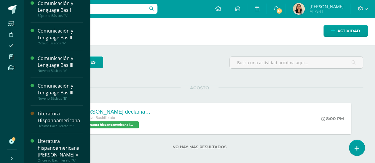
scroll to position [91, 0]
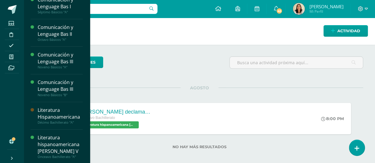
click at [61, 143] on div "Literatura hispanoamericana [PERSON_NAME] V" at bounding box center [60, 144] width 45 height 20
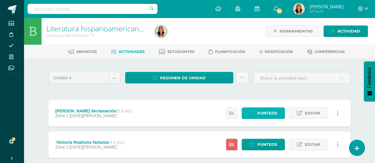
click at [277, 113] on span "Punteos" at bounding box center [267, 113] width 20 height 11
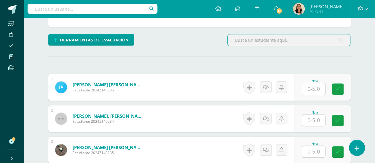
scroll to position [153, 0]
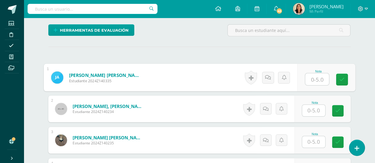
click at [313, 81] on input "text" at bounding box center [317, 79] width 24 height 12
type input "5"
click at [343, 78] on icon at bounding box center [341, 79] width 5 height 5
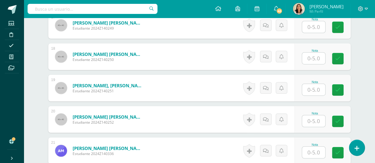
scroll to position [711, 0]
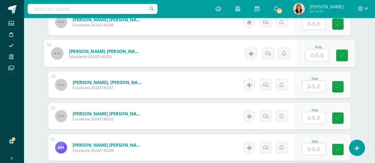
click at [316, 56] on input "text" at bounding box center [317, 55] width 24 height 12
type input "5"
click at [339, 50] on link at bounding box center [342, 56] width 12 height 12
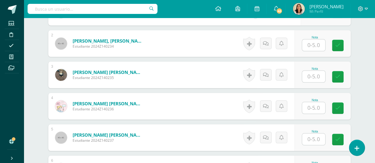
scroll to position [225, 0]
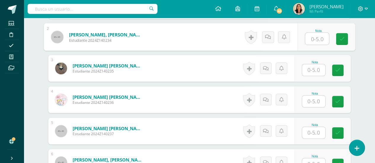
click at [313, 35] on input "text" at bounding box center [317, 39] width 24 height 12
type input "5"
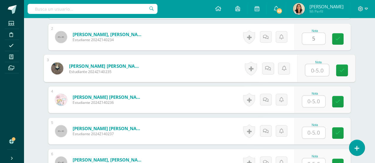
click at [315, 71] on input "text" at bounding box center [317, 70] width 24 height 12
type input "5"
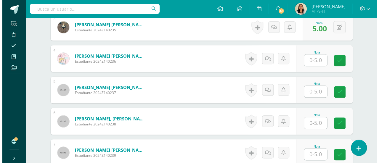
scroll to position [276, 0]
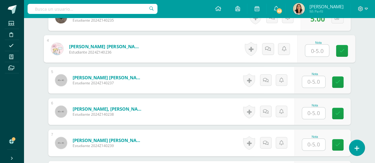
click at [315, 46] on input "text" at bounding box center [317, 51] width 24 height 12
type input "5"
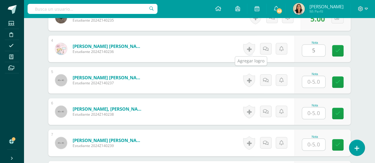
click at [251, 47] on link at bounding box center [249, 49] width 12 height 14
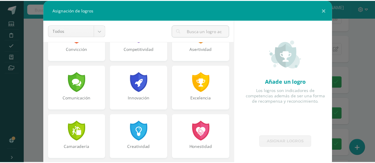
scroll to position [133, 0]
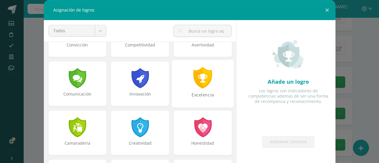
click at [200, 81] on div at bounding box center [203, 78] width 20 height 22
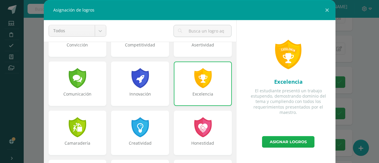
click at [281, 142] on link "Asignar logros" at bounding box center [288, 142] width 52 height 12
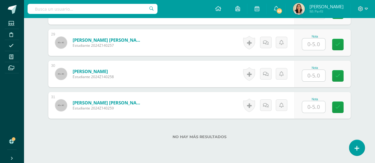
scroll to position [1088, 0]
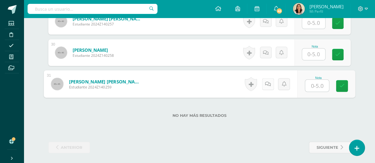
click at [267, 85] on link at bounding box center [268, 84] width 12 height 12
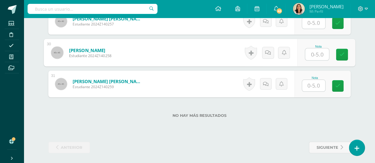
click at [312, 54] on input "text" at bounding box center [317, 55] width 24 height 12
type input "5"
click at [339, 52] on icon at bounding box center [341, 54] width 5 height 5
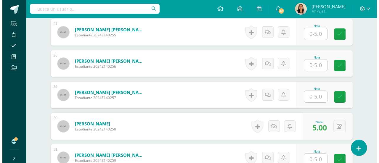
scroll to position [1013, 0]
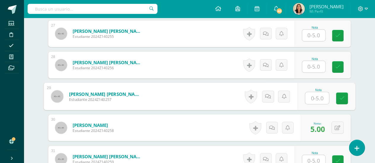
click at [318, 99] on input "text" at bounding box center [317, 98] width 24 height 12
type input "5"
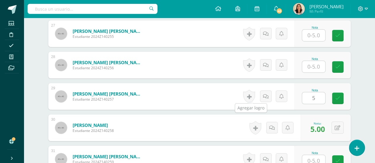
click at [250, 97] on link at bounding box center [249, 97] width 12 height 14
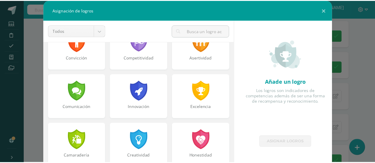
scroll to position [124, 0]
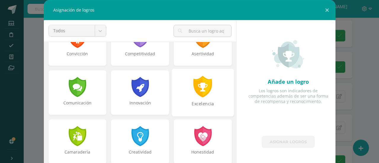
click at [199, 89] on div at bounding box center [203, 87] width 20 height 22
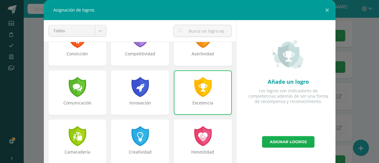
click at [273, 141] on link "Asignar logros" at bounding box center [288, 142] width 52 height 12
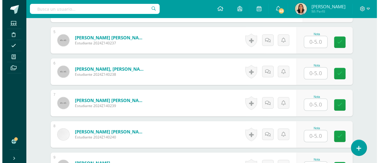
scroll to position [317, 0]
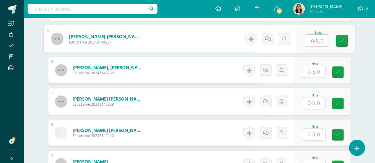
click at [316, 40] on input "text" at bounding box center [317, 41] width 24 height 12
type input "5"
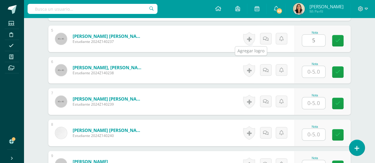
click at [252, 35] on link at bounding box center [249, 39] width 12 height 14
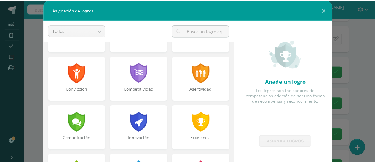
scroll to position [90, 0]
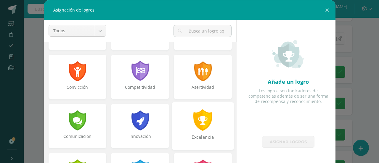
click at [201, 119] on div at bounding box center [203, 120] width 20 height 22
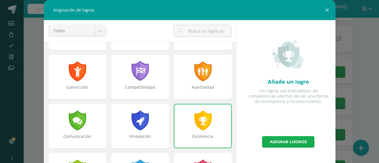
click at [274, 141] on link "Asignar logros" at bounding box center [288, 142] width 52 height 12
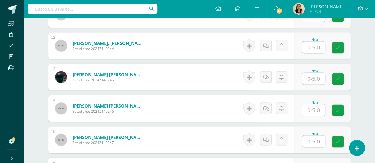
scroll to position [537, 0]
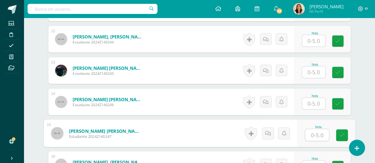
click at [307, 134] on input "text" at bounding box center [317, 135] width 24 height 12
type input "4"
click at [343, 133] on icon at bounding box center [341, 135] width 5 height 5
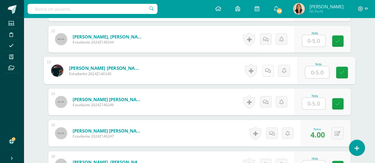
click at [268, 69] on link at bounding box center [268, 71] width 12 height 12
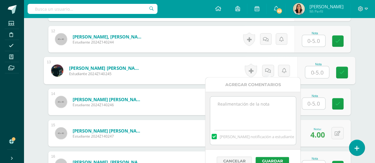
click at [361, 49] on div "¿Estás seguro que quieres eliminar esta actividad? Esto borrará la actividad y …" at bounding box center [199, 119] width 326 height 1195
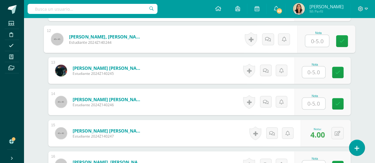
click at [315, 36] on input "text" at bounding box center [317, 41] width 24 height 12
type input "5"
click at [338, 36] on link at bounding box center [342, 41] width 12 height 12
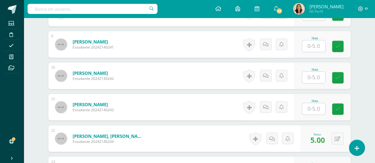
scroll to position [439, 0]
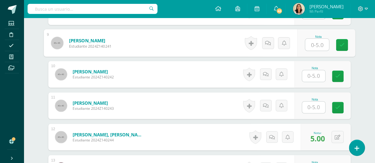
click at [312, 44] on input "text" at bounding box center [317, 45] width 24 height 12
type input "5"
click at [336, 43] on link at bounding box center [342, 45] width 12 height 12
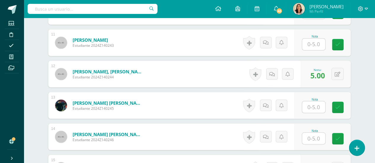
scroll to position [507, 0]
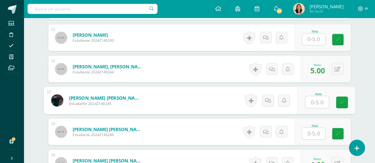
click at [316, 104] on input "text" at bounding box center [317, 102] width 24 height 12
type input "3"
click at [343, 102] on icon at bounding box center [341, 102] width 5 height 5
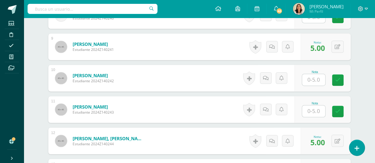
scroll to position [436, 0]
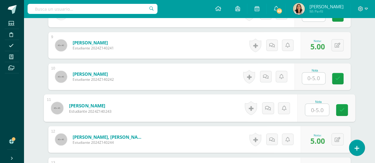
click at [315, 109] on input "text" at bounding box center [317, 110] width 24 height 12
type input "5"
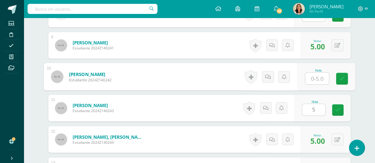
click at [320, 73] on input "text" at bounding box center [317, 79] width 24 height 12
type input "0"
click at [338, 75] on link at bounding box center [342, 79] width 12 height 12
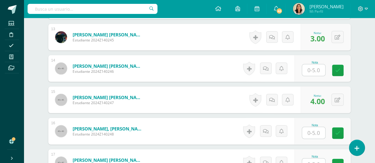
scroll to position [575, 0]
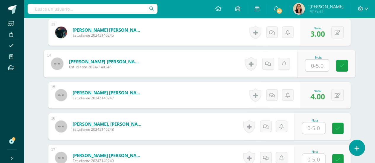
click at [322, 65] on input "text" at bounding box center [317, 66] width 24 height 12
type input "0"
click at [264, 63] on link at bounding box center [268, 64] width 12 height 12
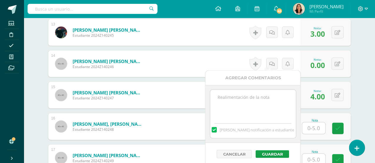
click at [236, 103] on textarea at bounding box center [253, 105] width 86 height 30
type textarea "ausente"
click at [268, 152] on button "Guardar" at bounding box center [271, 154] width 33 height 8
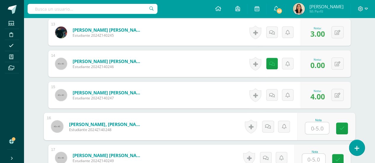
click at [314, 129] on input "text" at bounding box center [317, 129] width 24 height 12
type input "5"
click at [340, 124] on link at bounding box center [342, 129] width 12 height 12
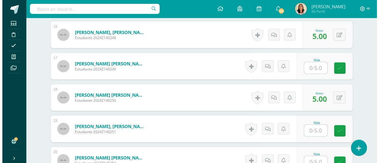
scroll to position [674, 0]
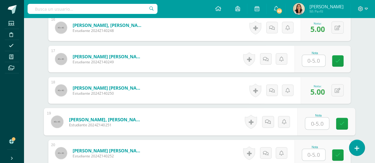
click at [314, 126] on input "text" at bounding box center [317, 124] width 24 height 12
type input "3"
click at [339, 124] on icon at bounding box center [341, 123] width 5 height 5
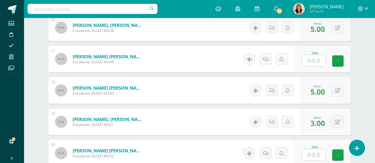
click at [312, 59] on input "text" at bounding box center [313, 61] width 23 height 12
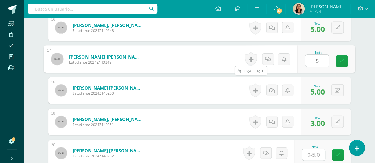
type input "5"
click at [255, 55] on div "Historial de actividad No hay historial para esta actividad Agregar Comentarios…" at bounding box center [269, 60] width 55 height 28
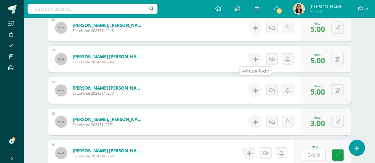
click at [255, 57] on link at bounding box center [255, 59] width 12 height 14
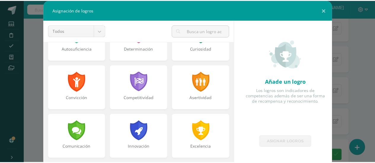
scroll to position [93, 0]
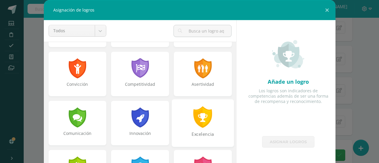
click at [193, 124] on div at bounding box center [203, 117] width 20 height 22
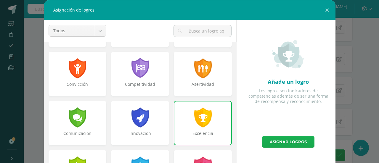
click at [284, 144] on link "Asignar logros" at bounding box center [288, 142] width 52 height 12
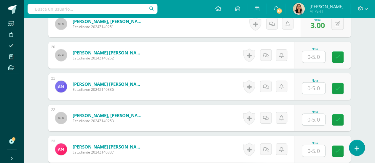
scroll to position [776, 0]
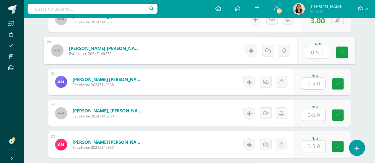
click at [312, 51] on input "text" at bounding box center [317, 53] width 24 height 12
type input "5"
click at [340, 50] on icon at bounding box center [341, 52] width 5 height 5
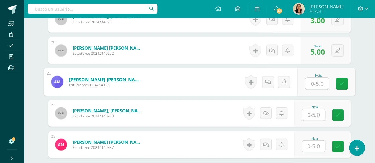
click at [315, 81] on input "text" at bounding box center [317, 84] width 24 height 12
click at [339, 113] on icon at bounding box center [337, 115] width 5 height 5
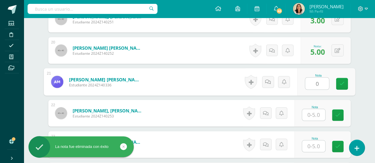
type input "0"
click at [316, 113] on input "text" at bounding box center [313, 115] width 23 height 12
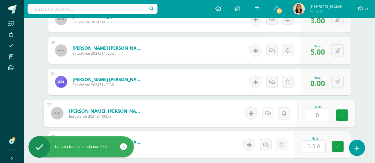
type input "0"
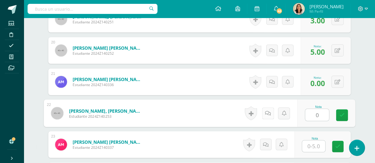
click at [263, 110] on link at bounding box center [268, 114] width 12 height 12
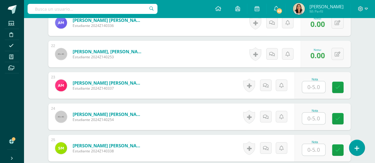
scroll to position [845, 0]
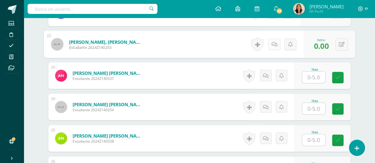
click at [271, 44] on icon at bounding box center [274, 44] width 6 height 5
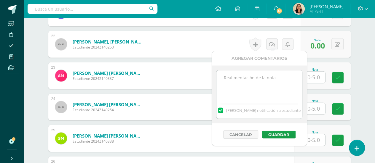
click at [249, 77] on textarea at bounding box center [259, 85] width 86 height 30
type textarea "Ausente"
click at [281, 134] on button "Guardar" at bounding box center [278, 135] width 33 height 8
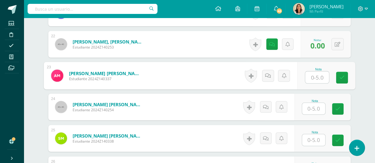
click at [319, 77] on input "text" at bounding box center [317, 78] width 24 height 12
type input "0"
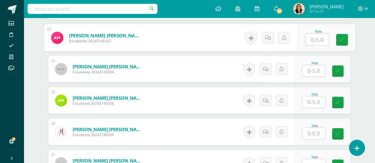
scroll to position [887, 0]
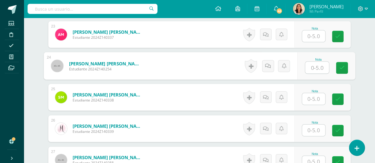
click at [315, 67] on input "text" at bounding box center [317, 68] width 24 height 12
type input "5"
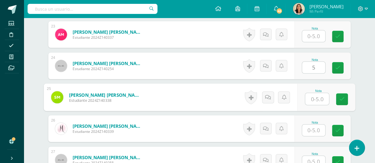
click at [322, 94] on input "text" at bounding box center [317, 99] width 24 height 12
type input "5"
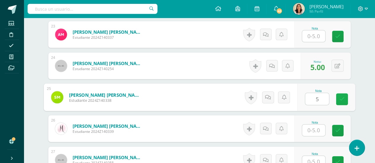
click at [344, 95] on link at bounding box center [342, 100] width 12 height 12
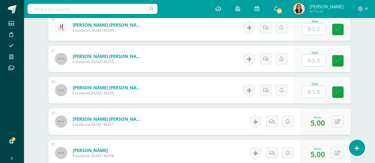
scroll to position [986, 0]
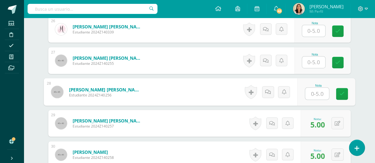
click at [313, 92] on input "text" at bounding box center [317, 94] width 24 height 12
click at [318, 93] on input "text" at bounding box center [317, 94] width 24 height 12
type input "5"
click at [269, 89] on icon at bounding box center [268, 91] width 6 height 5
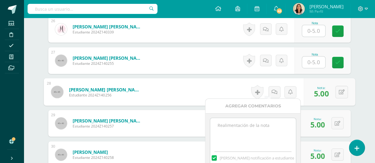
click at [350, 64] on div "Nota" at bounding box center [322, 60] width 56 height 27
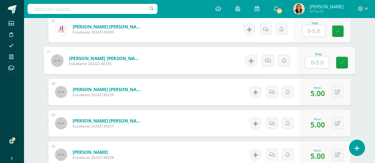
click at [315, 64] on input "text" at bounding box center [317, 63] width 24 height 12
type input "5"
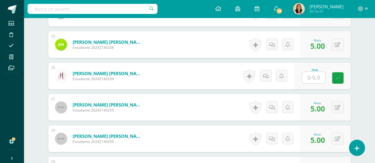
scroll to position [938, 0]
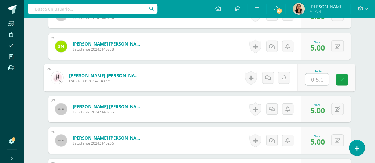
click at [318, 79] on input "text" at bounding box center [317, 80] width 24 height 12
type input "0"
click at [268, 75] on icon at bounding box center [268, 77] width 6 height 5
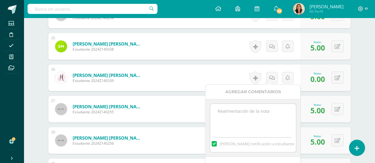
click at [234, 120] on textarea at bounding box center [253, 119] width 86 height 30
type textarea "Ausente"
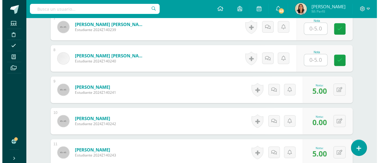
scroll to position [385, 0]
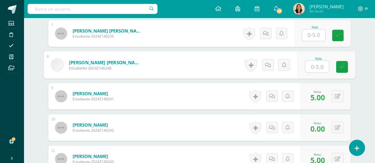
click at [319, 65] on input "text" at bounding box center [317, 67] width 24 height 12
type input "5"
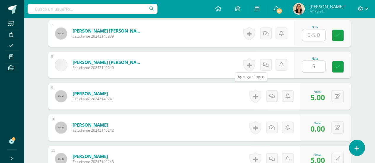
click at [252, 63] on link at bounding box center [249, 65] width 12 height 14
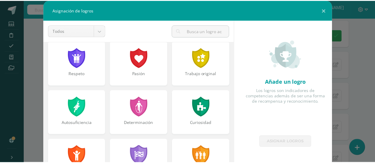
scroll to position [5, 0]
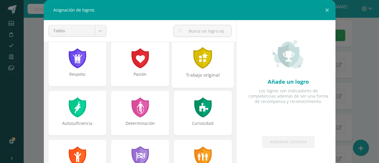
click at [205, 64] on div at bounding box center [203, 58] width 20 height 22
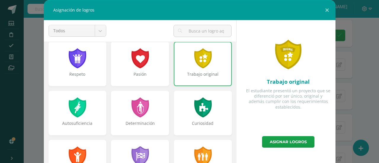
click at [199, 63] on div at bounding box center [202, 58] width 19 height 20
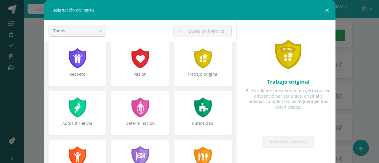
click at [280, 140] on link "Asignar logros" at bounding box center [288, 142] width 52 height 12
drag, startPoint x: 288, startPoint y: 111, endPoint x: 295, endPoint y: -36, distance: 147.1
click at [198, 69] on div "Trabajo original" at bounding box center [203, 64] width 62 height 48
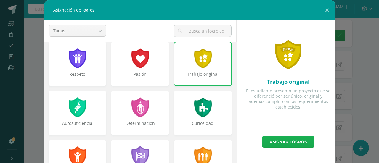
click at [280, 142] on link "Asignar logros" at bounding box center [288, 142] width 52 height 12
